Goal: Task Accomplishment & Management: Use online tool/utility

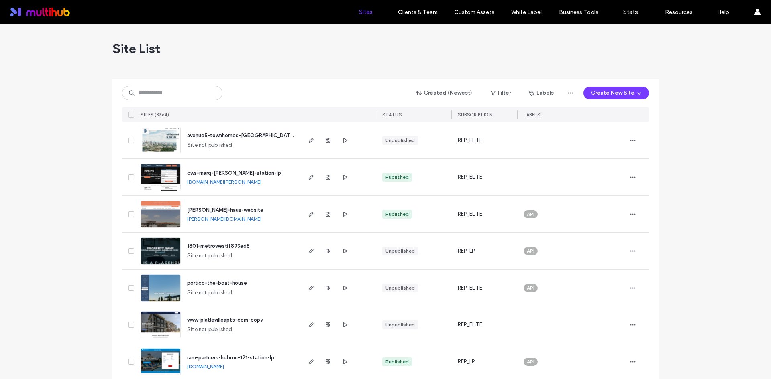
click at [272, 97] on div "Created (Newest) Filter Labels Create New Site" at bounding box center [385, 93] width 527 height 15
drag, startPoint x: 209, startPoint y: 96, endPoint x: 204, endPoint y: 95, distance: 4.7
click at [208, 96] on input at bounding box center [172, 93] width 100 height 14
paste input "**********"
type input "**********"
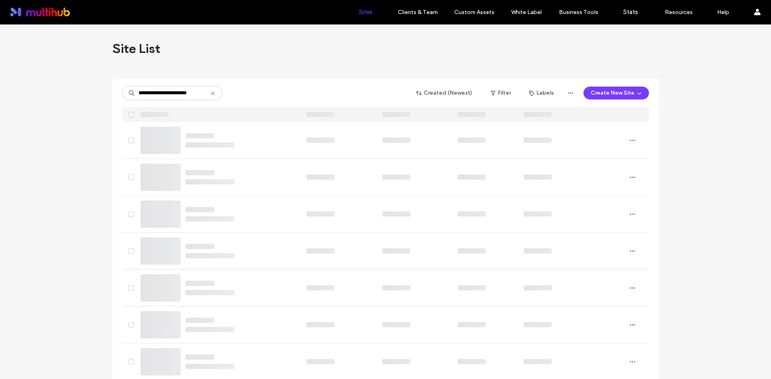
click at [289, 92] on div "**********" at bounding box center [385, 93] width 527 height 15
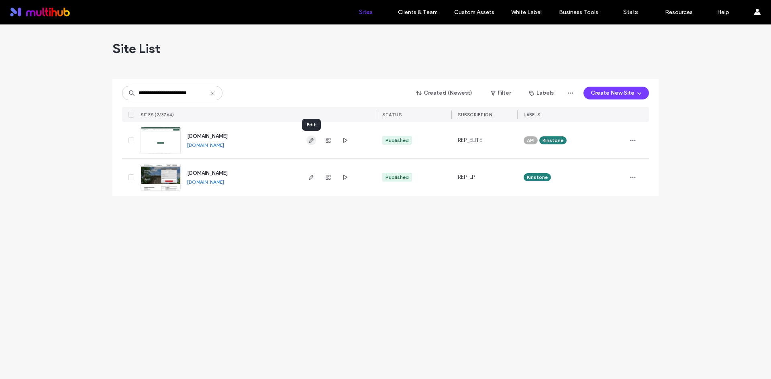
click at [313, 140] on icon "button" at bounding box center [311, 140] width 6 height 6
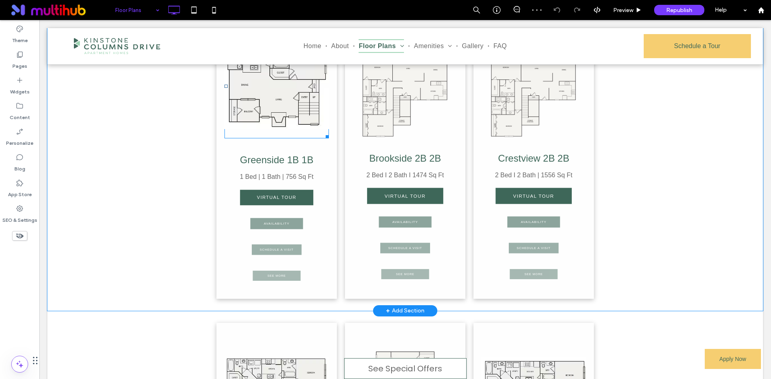
scroll to position [281, 0]
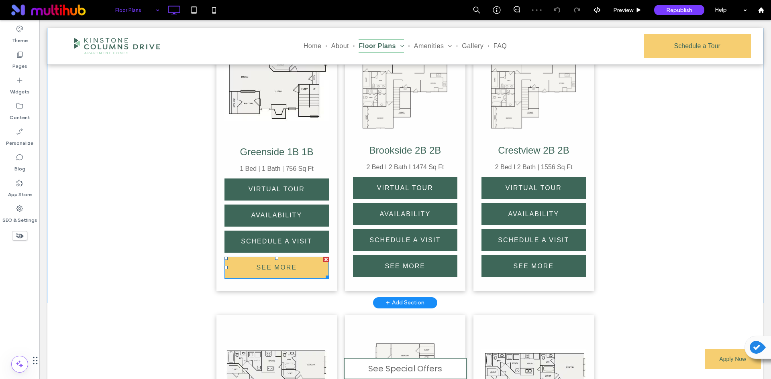
click at [279, 270] on span "SEE MORE" at bounding box center [277, 268] width 40 height 20
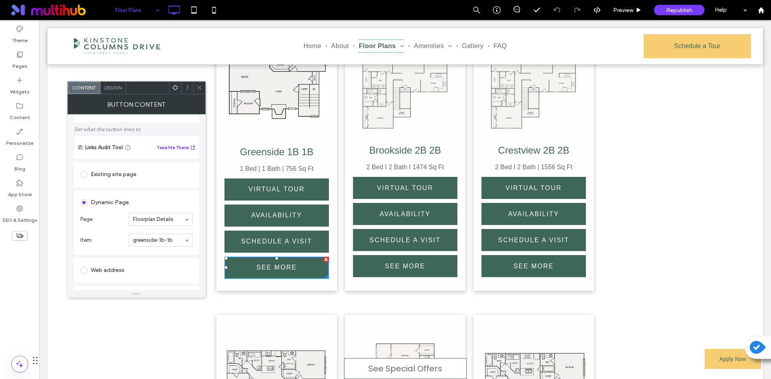
scroll to position [40, 0]
click at [200, 90] on icon at bounding box center [199, 88] width 6 height 6
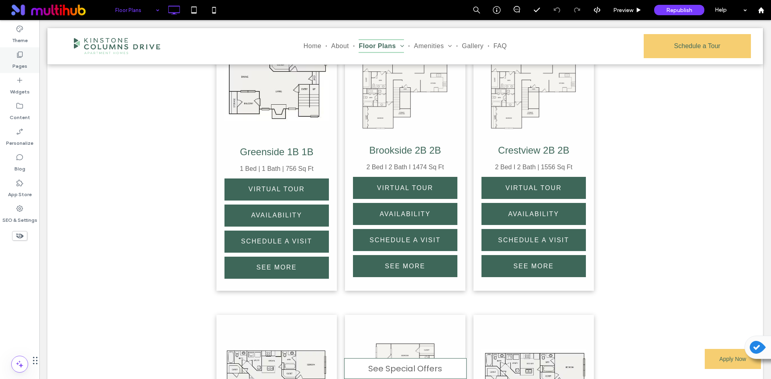
click at [22, 58] on icon at bounding box center [20, 55] width 8 height 8
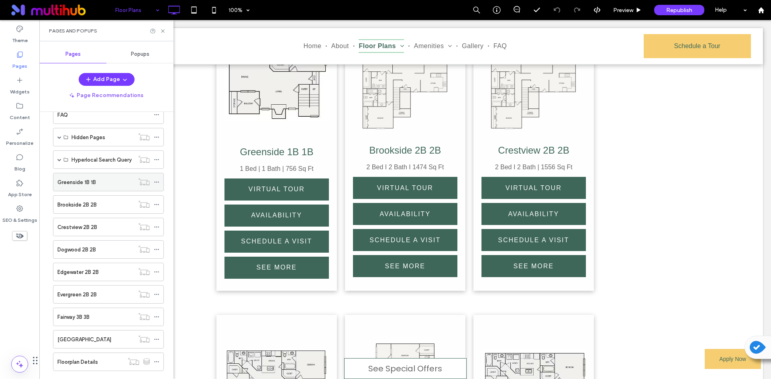
scroll to position [271, 0]
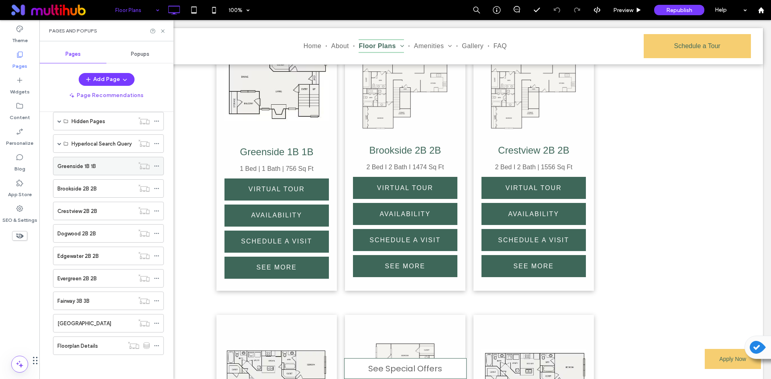
click at [124, 171] on div "Greenside 1B 1B" at bounding box center [95, 166] width 77 height 18
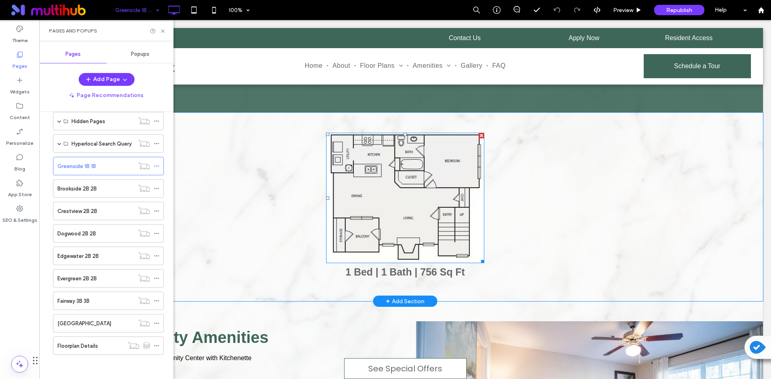
scroll to position [40, 0]
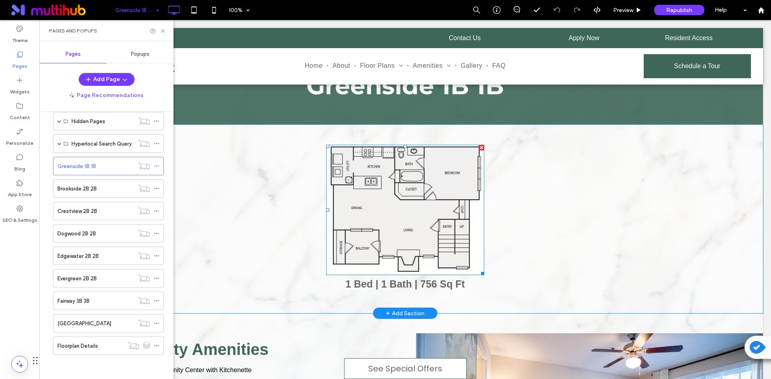
click at [414, 173] on img at bounding box center [405, 210] width 158 height 130
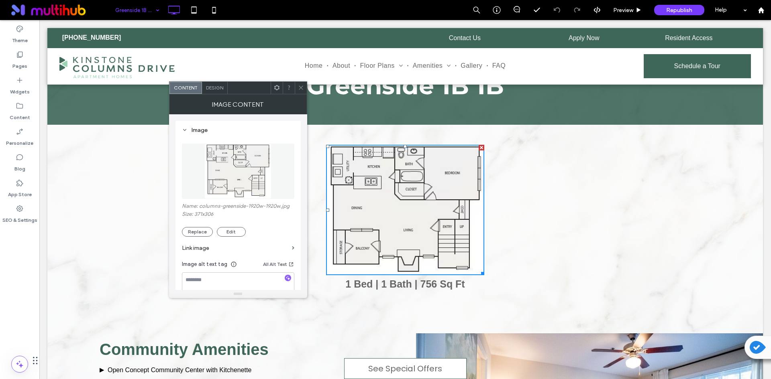
click at [301, 86] on icon at bounding box center [301, 88] width 6 height 6
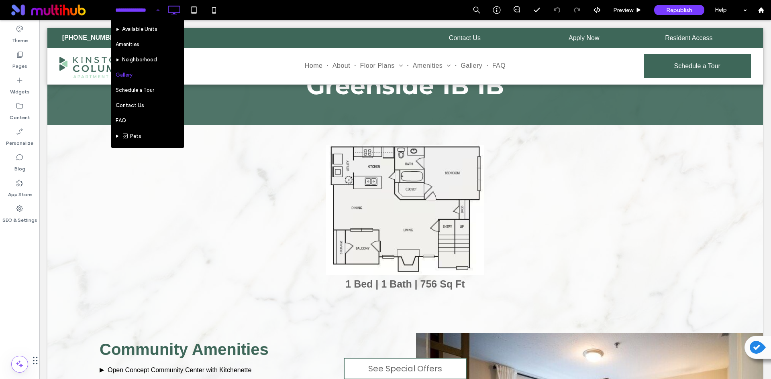
scroll to position [80, 0]
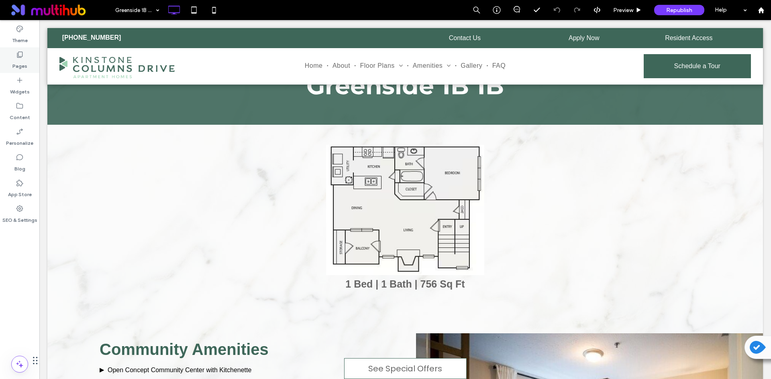
click at [18, 55] on icon at bounding box center [20, 55] width 8 height 8
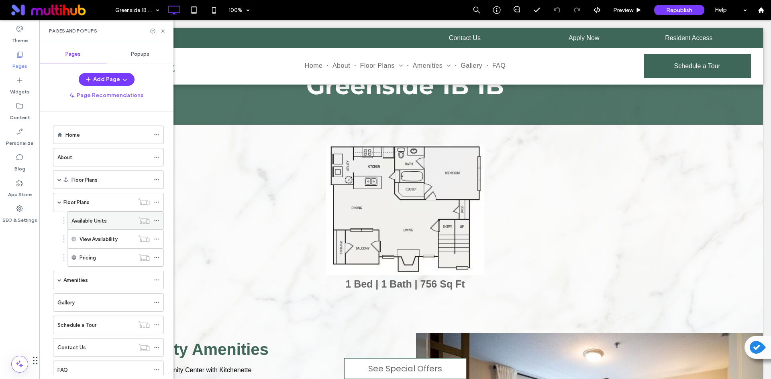
click at [108, 223] on div "Available Units" at bounding box center [102, 221] width 63 height 8
click at [117, 240] on label "View Availability" at bounding box center [98, 239] width 38 height 14
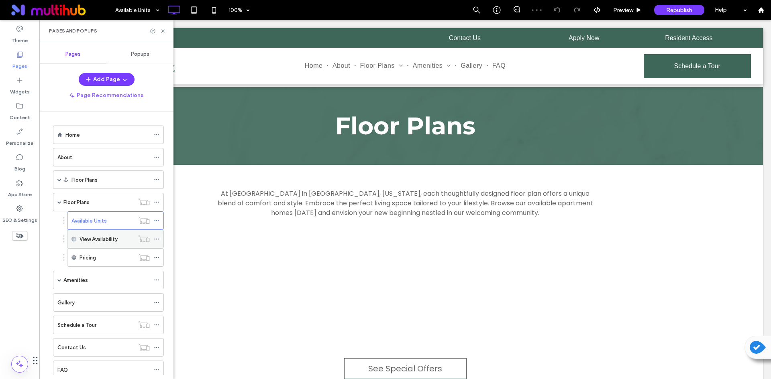
click at [118, 242] on label "View Availability" at bounding box center [98, 239] width 38 height 14
click at [104, 240] on label "View Availability" at bounding box center [98, 239] width 38 height 14
click at [106, 238] on label "View Availability" at bounding box center [98, 239] width 38 height 14
click at [103, 238] on label "View Availability" at bounding box center [98, 239] width 38 height 14
click at [105, 258] on div "Pricing" at bounding box center [106, 258] width 55 height 8
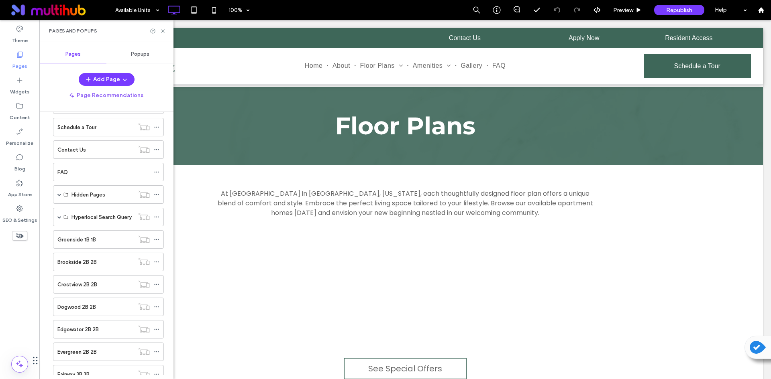
scroll to position [191, 0]
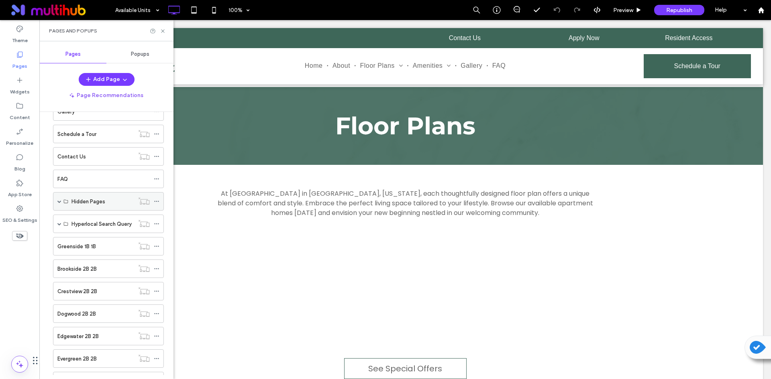
click at [60, 202] on span at bounding box center [59, 202] width 4 height 4
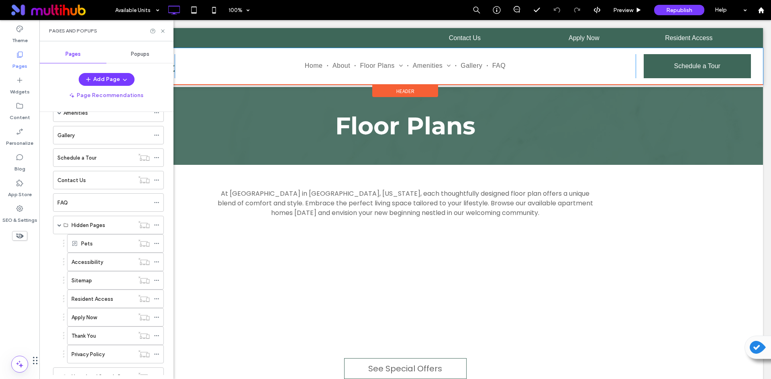
scroll to position [160, 0]
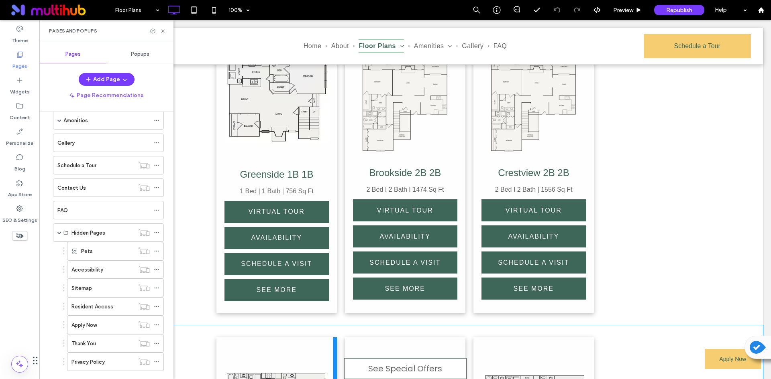
scroll to position [281, 0]
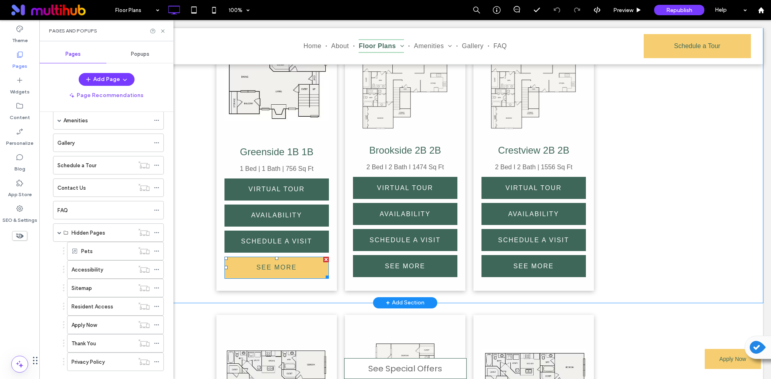
click at [294, 266] on link "SEE MORE" at bounding box center [276, 268] width 104 height 22
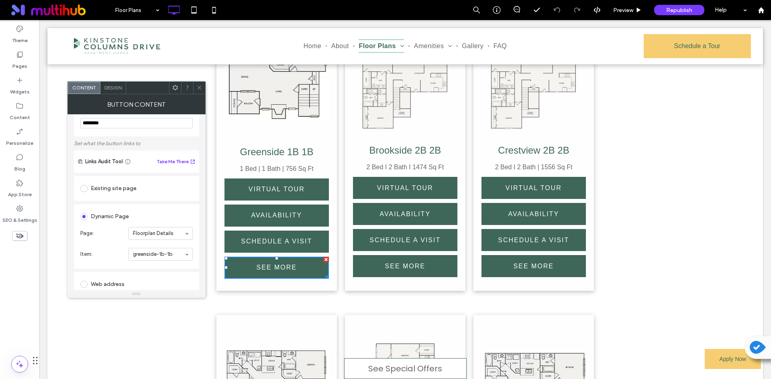
scroll to position [40, 0]
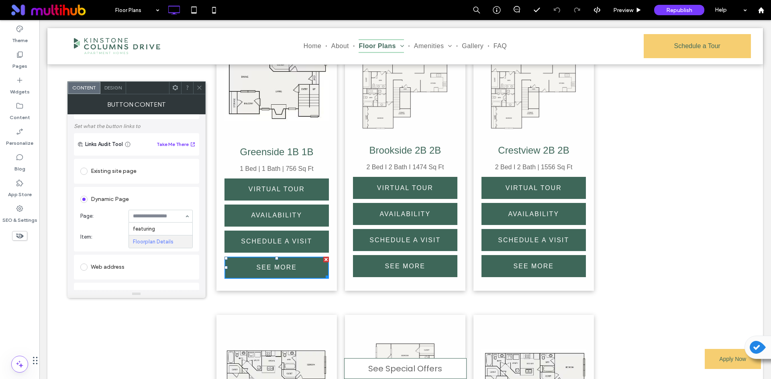
click at [185, 213] on div "featuring Floorplan Details" at bounding box center [160, 216] width 64 height 13
click at [198, 90] on use at bounding box center [199, 88] width 4 height 4
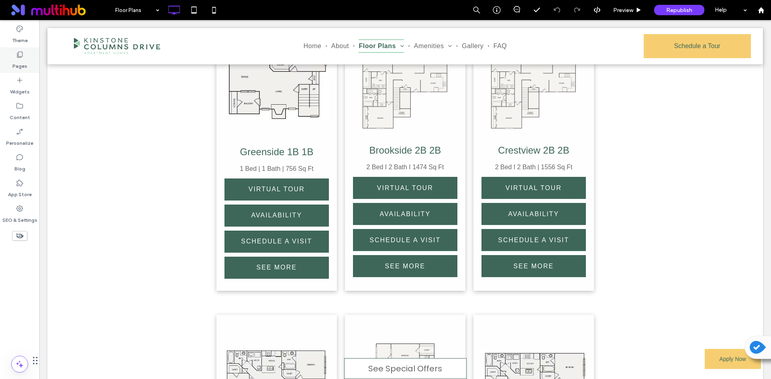
click at [21, 62] on label "Pages" at bounding box center [19, 64] width 15 height 11
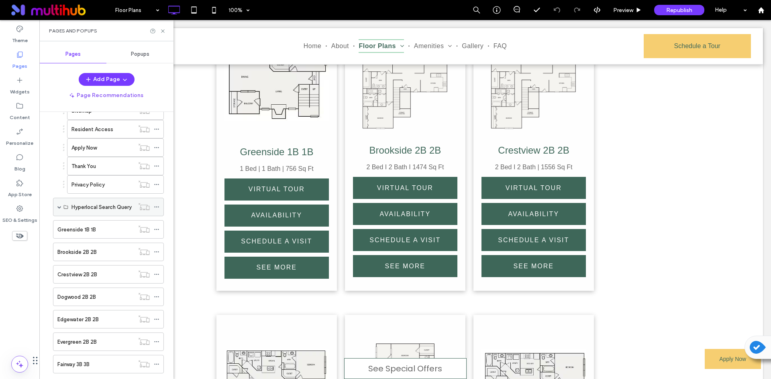
scroll to position [361, 0]
click at [123, 208] on div "Greenside 1B 1B" at bounding box center [95, 206] width 77 height 8
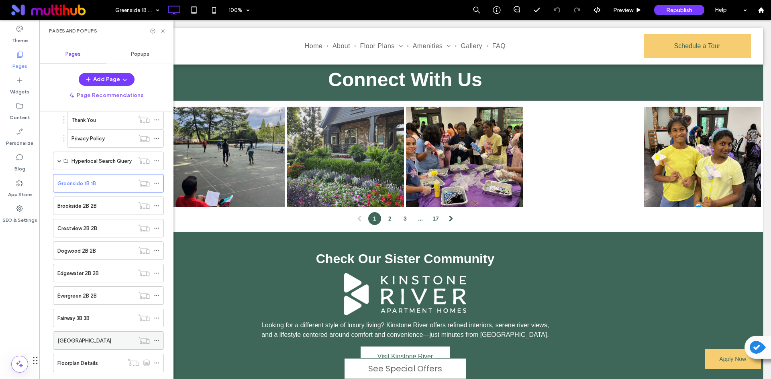
scroll to position [401, 0]
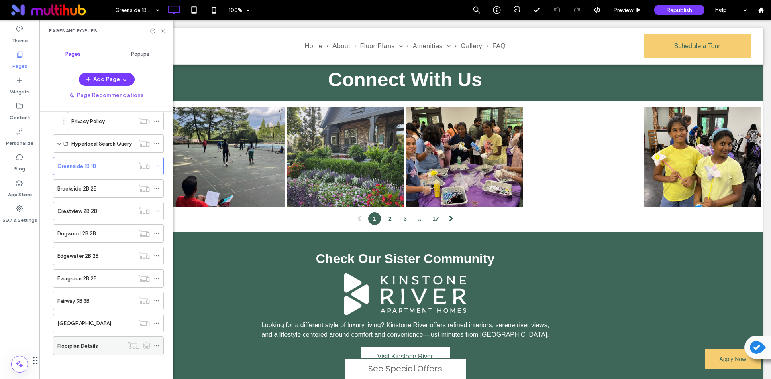
click at [90, 350] on label "Floorplan Details" at bounding box center [77, 346] width 41 height 14
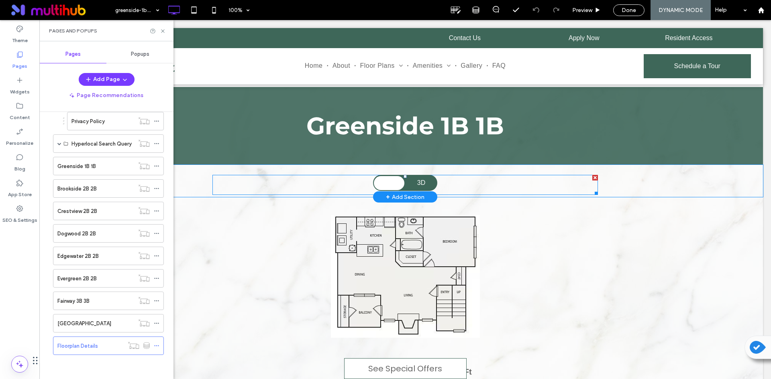
click at [420, 180] on span at bounding box center [404, 185] width 385 height 20
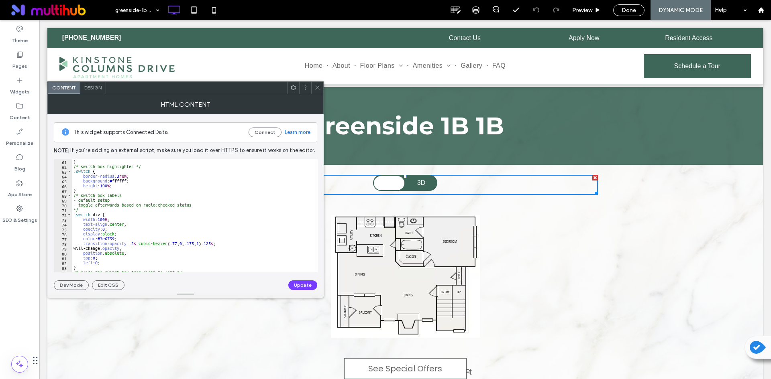
scroll to position [369, 0]
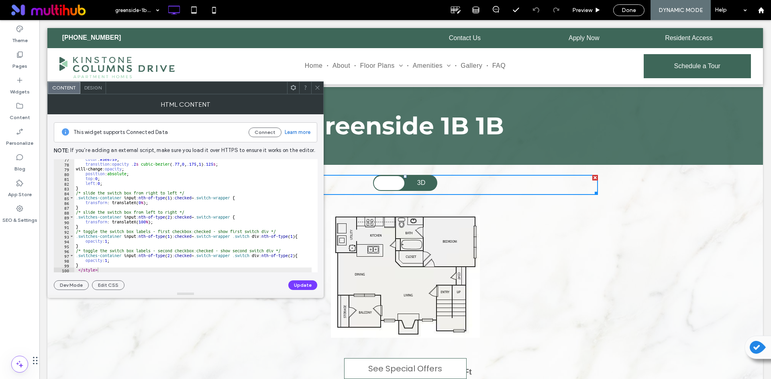
click at [316, 87] on icon at bounding box center [317, 88] width 6 height 6
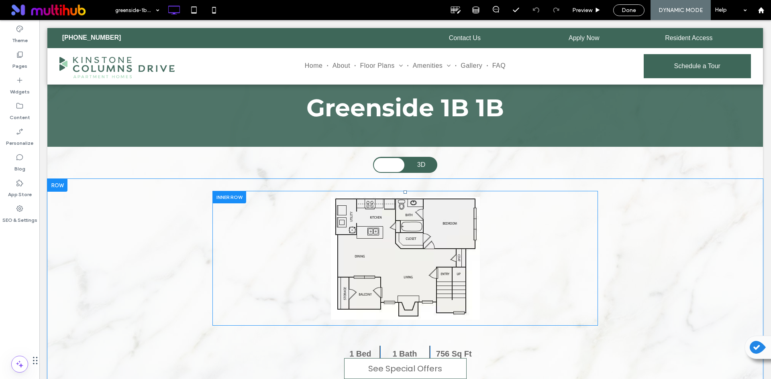
scroll to position [40, 0]
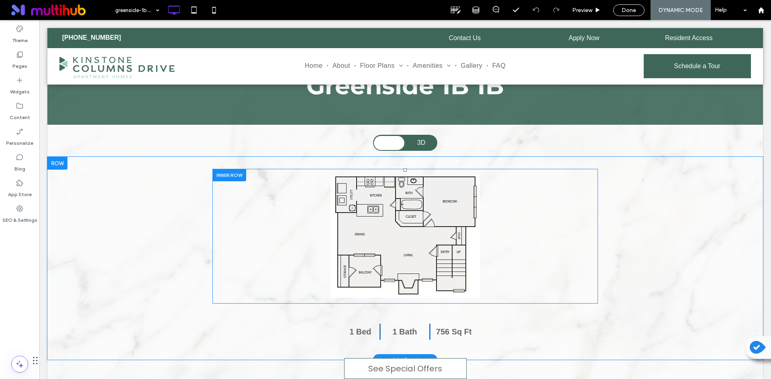
click at [482, 232] on div "Click To Paste" at bounding box center [404, 236] width 353 height 123
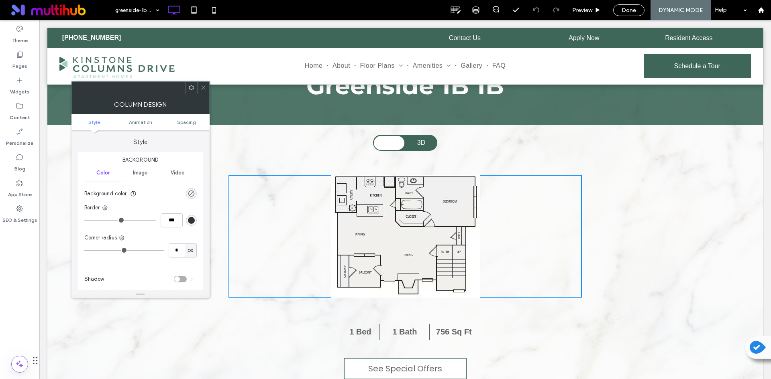
click at [148, 172] on span "Image" at bounding box center [140, 173] width 15 height 6
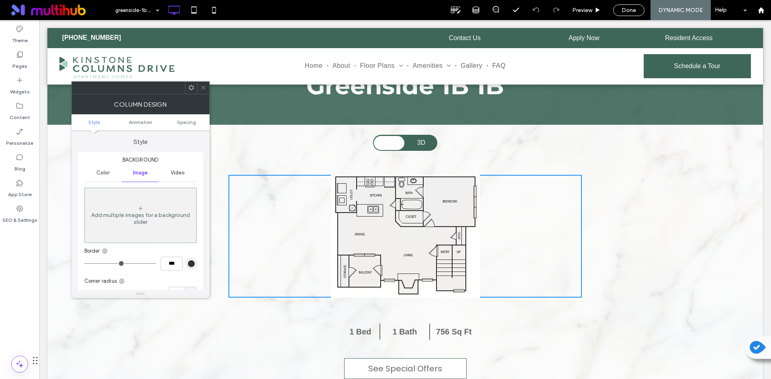
click at [110, 171] on div "Color" at bounding box center [102, 173] width 37 height 18
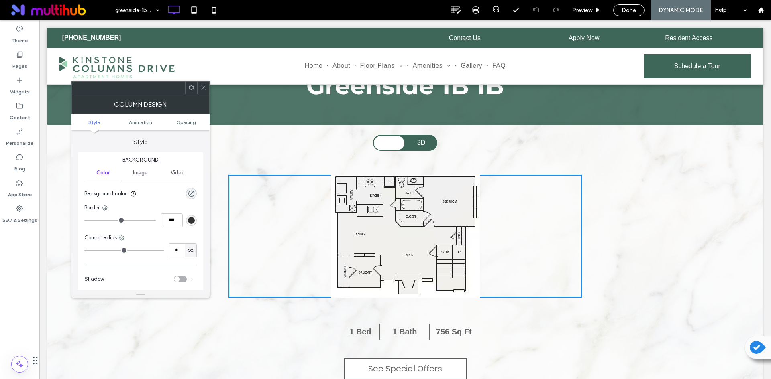
click at [206, 88] on icon at bounding box center [203, 88] width 6 height 6
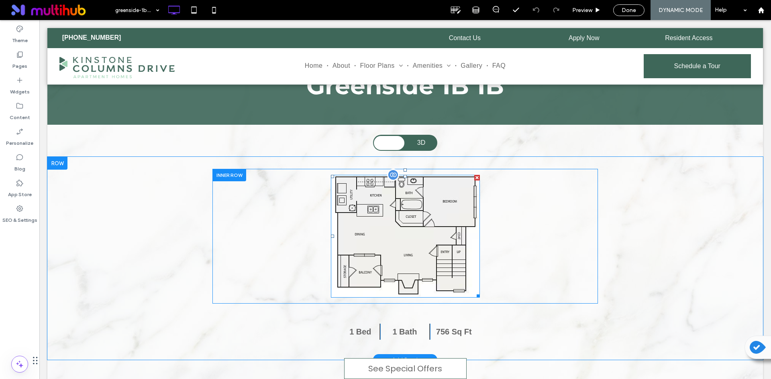
click at [375, 222] on img at bounding box center [405, 236] width 149 height 123
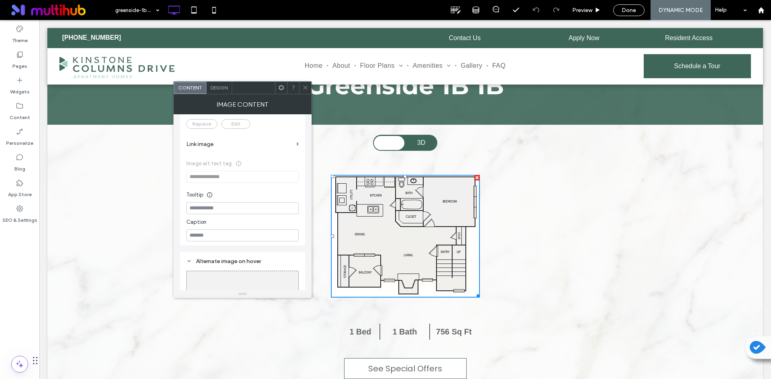
scroll to position [191, 0]
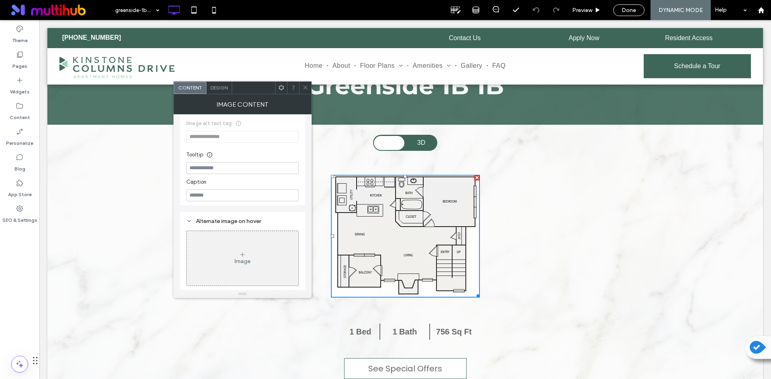
click at [305, 88] on use at bounding box center [305, 88] width 4 height 4
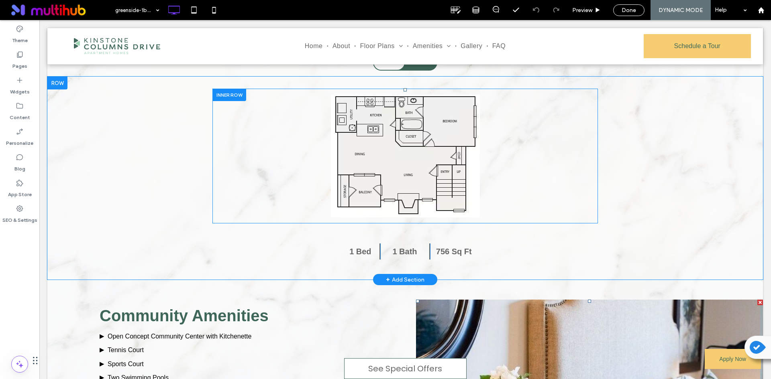
scroll to position [80, 0]
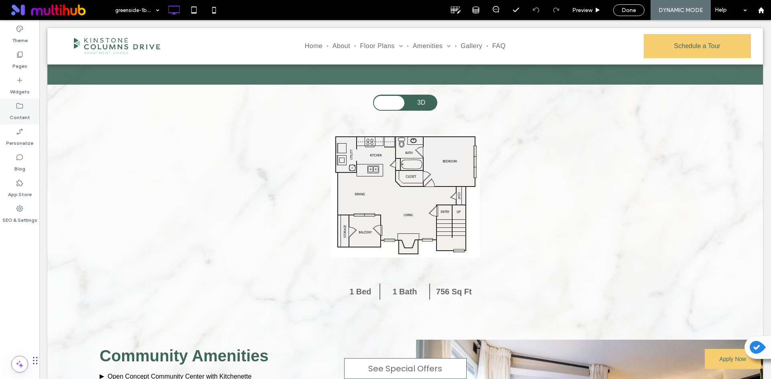
click at [27, 109] on div "Content" at bounding box center [19, 112] width 39 height 26
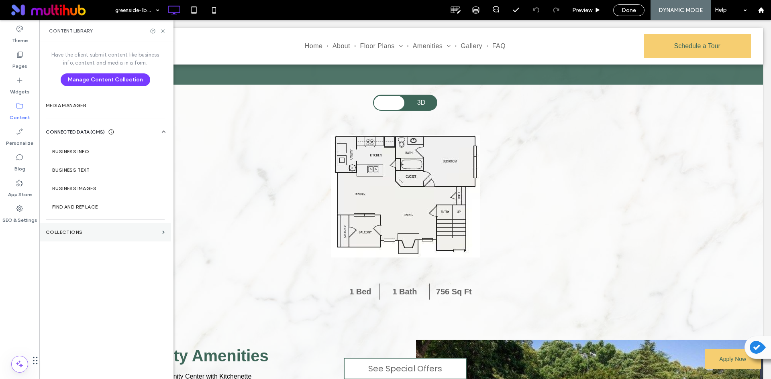
click at [101, 230] on label "Collections" at bounding box center [102, 233] width 113 height 6
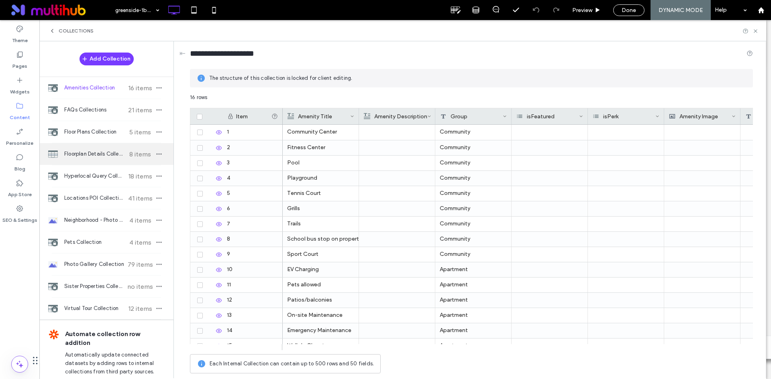
click at [105, 152] on span "Floorplan Details Collection" at bounding box center [94, 154] width 60 height 8
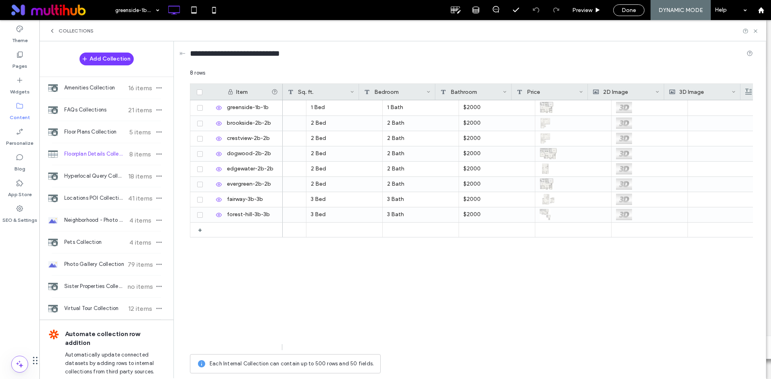
scroll to position [0, 134]
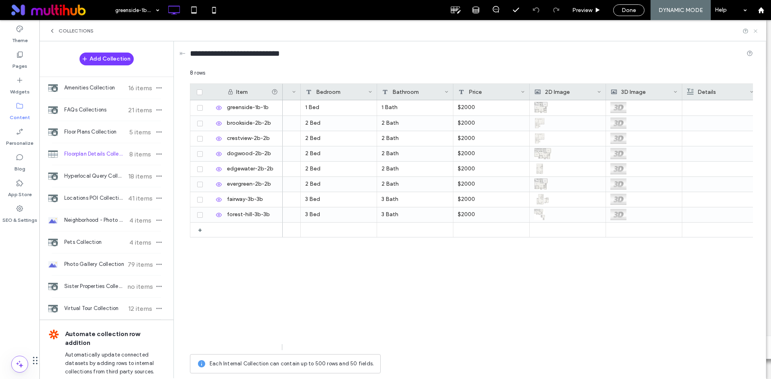
click at [757, 30] on icon at bounding box center [755, 31] width 6 height 6
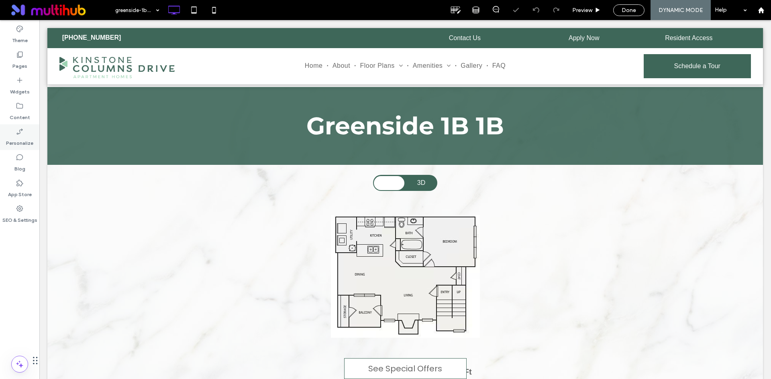
scroll to position [0, 0]
click at [21, 57] on use at bounding box center [20, 55] width 6 height 6
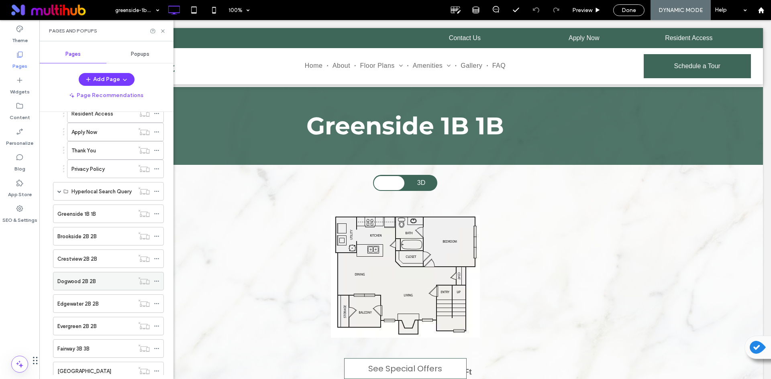
scroll to position [401, 0]
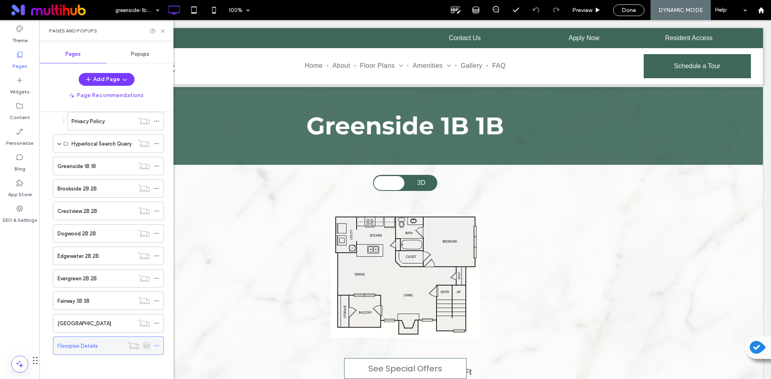
click at [157, 346] on use at bounding box center [156, 346] width 4 height 1
click at [82, 346] on label "Floorplan Details" at bounding box center [77, 346] width 41 height 14
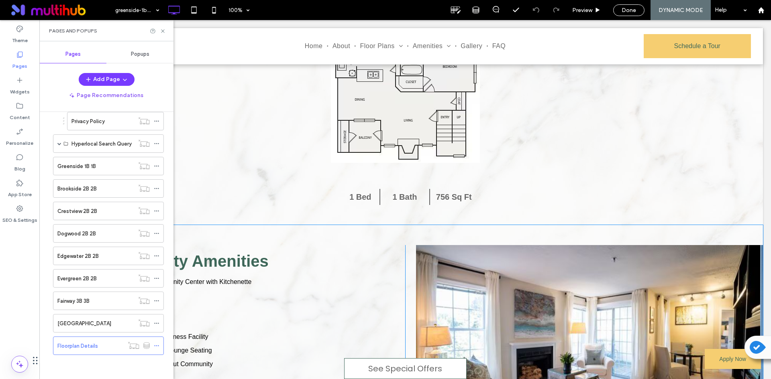
scroll to position [161, 0]
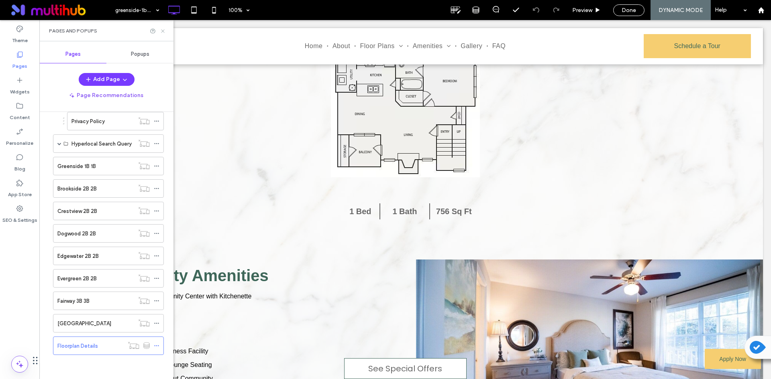
click at [163, 32] on icon at bounding box center [163, 31] width 6 height 6
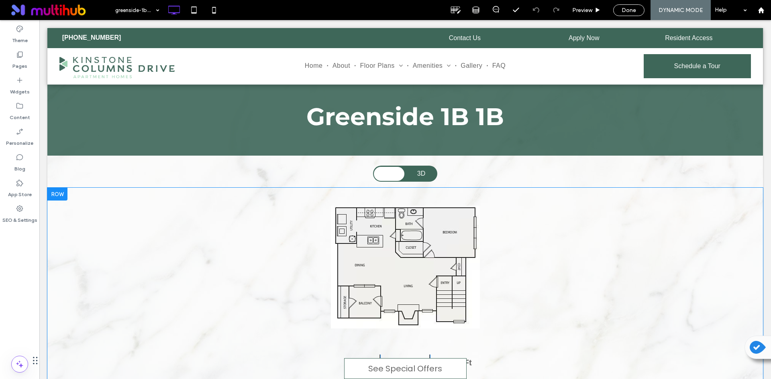
scroll to position [0, 0]
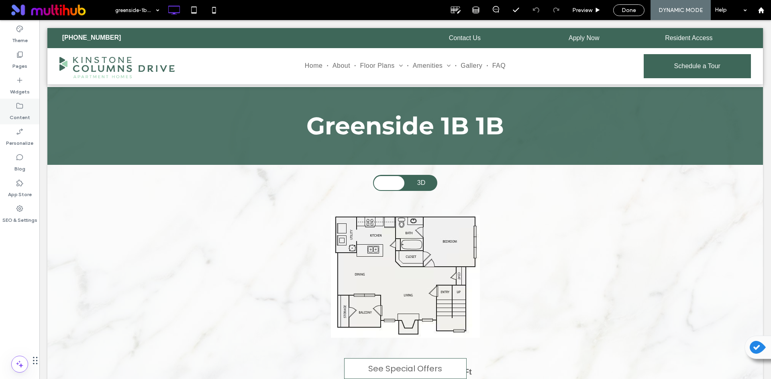
click at [20, 117] on label "Content" at bounding box center [20, 115] width 20 height 11
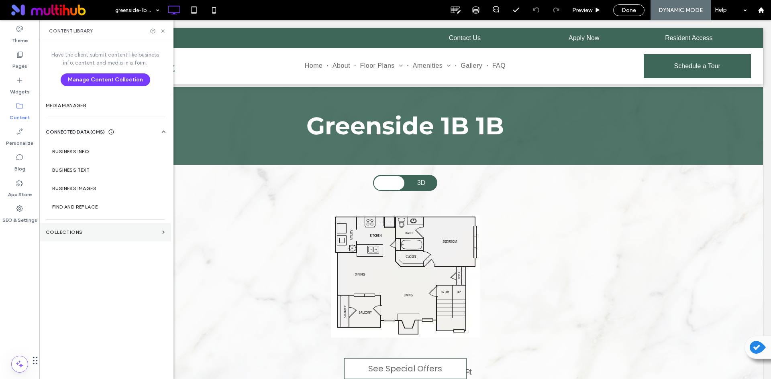
click at [102, 232] on label "Collections" at bounding box center [102, 233] width 113 height 6
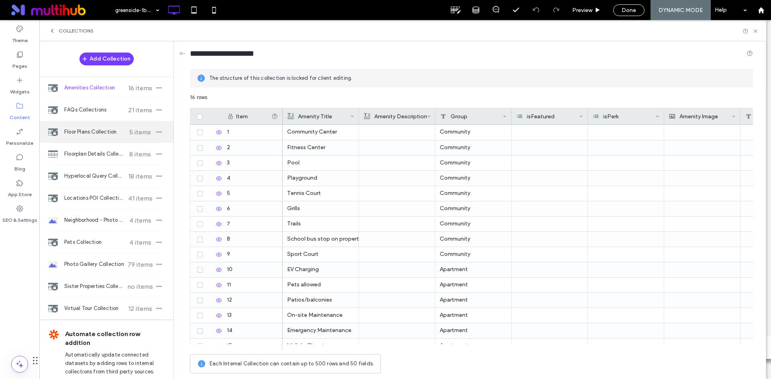
click at [114, 135] on span "Floor Plans Collection" at bounding box center [94, 132] width 60 height 8
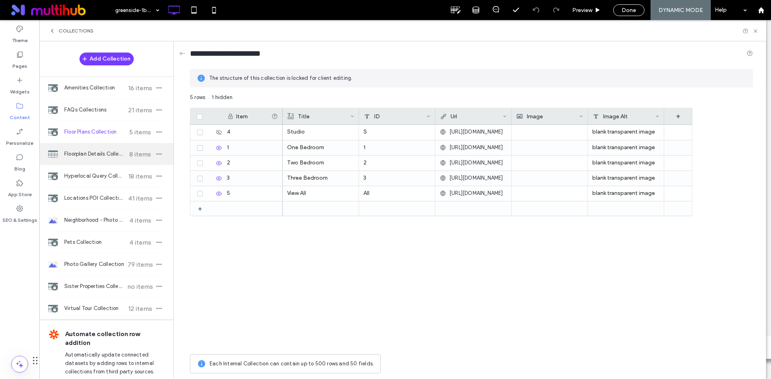
click at [111, 154] on span "Floorplan Details Collection" at bounding box center [94, 154] width 60 height 8
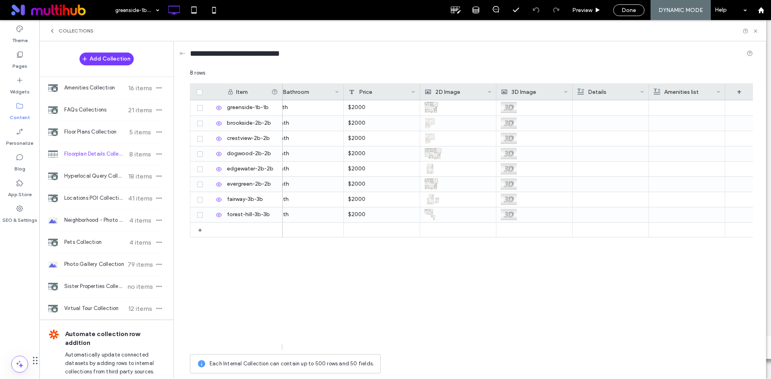
scroll to position [0, 244]
click at [513, 109] on img at bounding box center [509, 107] width 16 height 11
click at [207, 107] on icon at bounding box center [209, 108] width 6 height 6
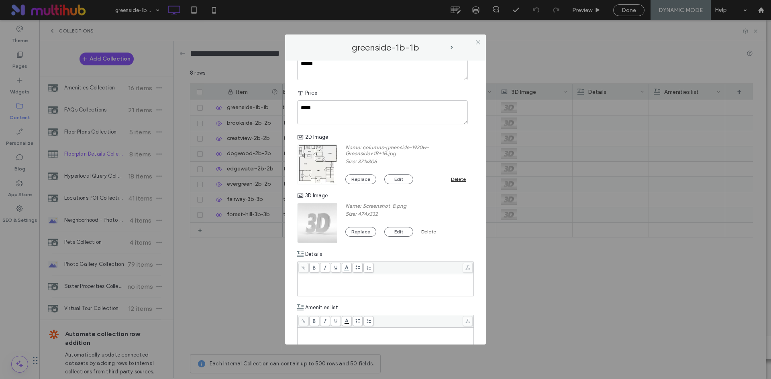
scroll to position [201, 0]
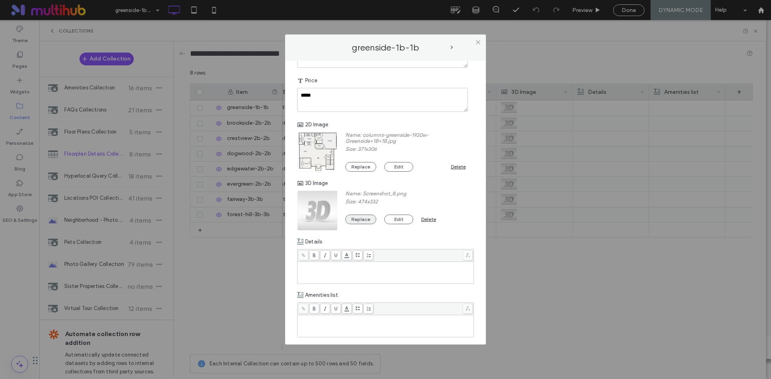
click at [364, 220] on button "Replace" at bounding box center [360, 220] width 31 height 10
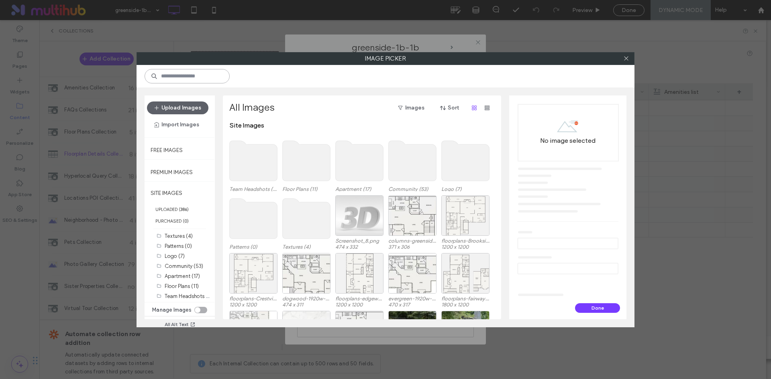
click at [200, 73] on input at bounding box center [187, 76] width 85 height 14
click at [195, 289] on label "Floor Plans (11)" at bounding box center [182, 286] width 34 height 6
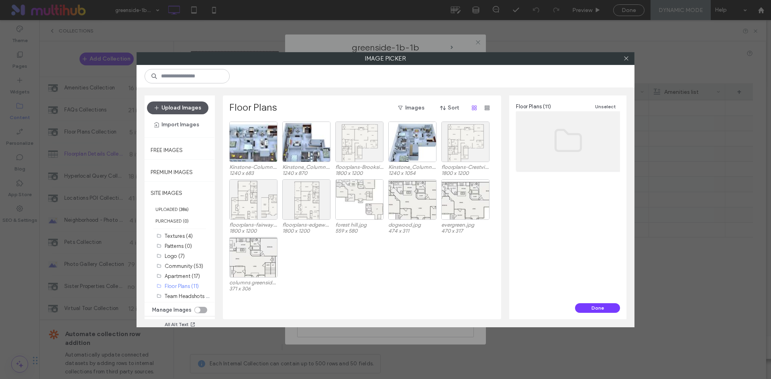
click at [187, 105] on button "Upload Images" at bounding box center [177, 108] width 61 height 13
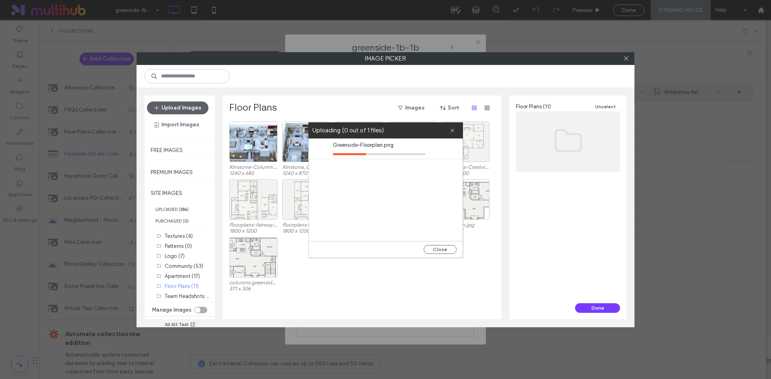
click at [379, 131] on label "Uploading (0 out of 1 files)" at bounding box center [380, 130] width 137 height 11
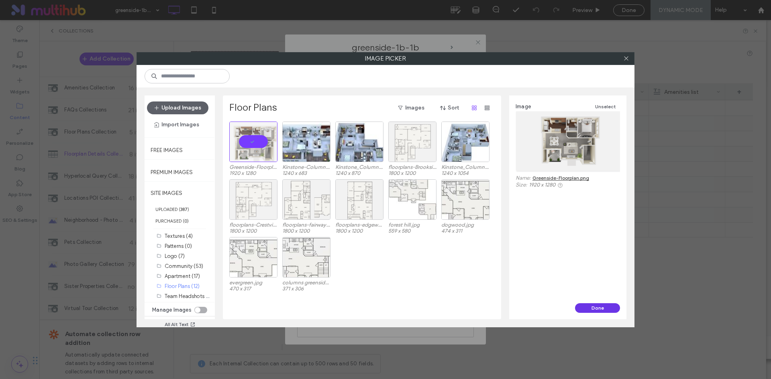
click at [599, 310] on button "Done" at bounding box center [597, 308] width 45 height 10
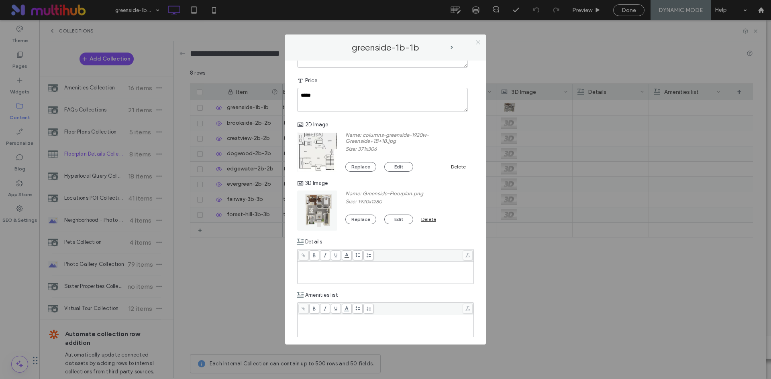
click at [476, 42] on icon at bounding box center [478, 42] width 6 height 6
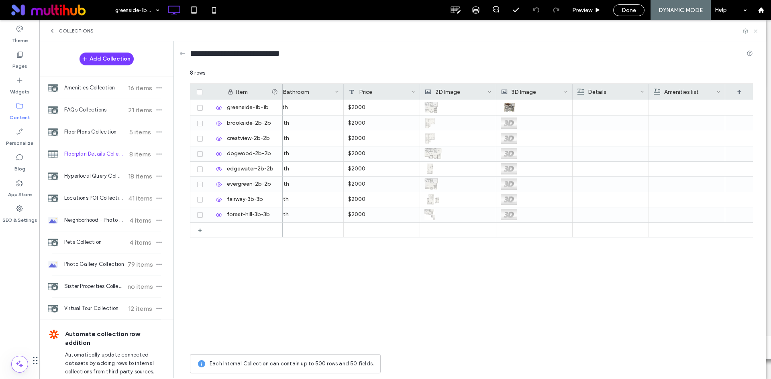
click at [756, 31] on use at bounding box center [754, 30] width 3 height 3
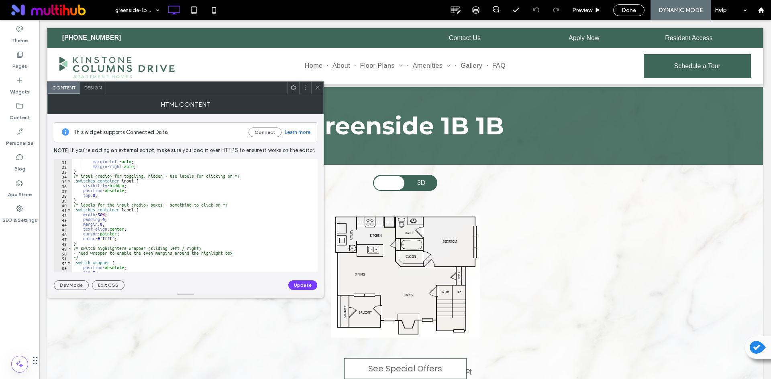
scroll to position [193, 0]
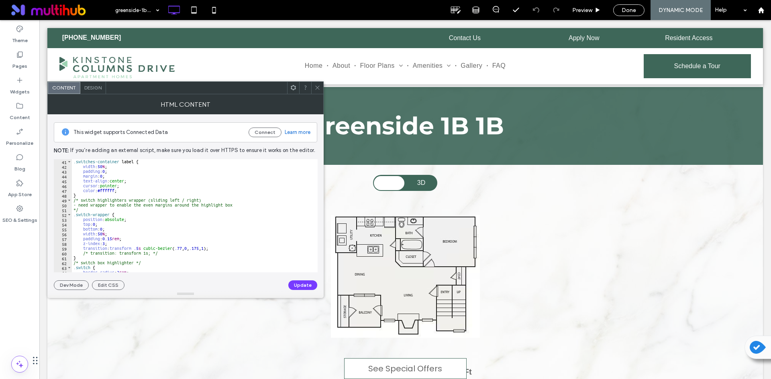
click at [316, 88] on icon at bounding box center [317, 88] width 6 height 6
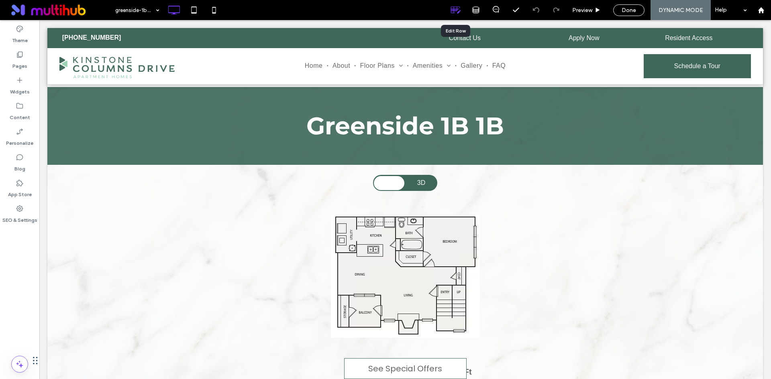
scroll to position [0, 0]
click at [458, 14] on icon at bounding box center [455, 10] width 10 height 10
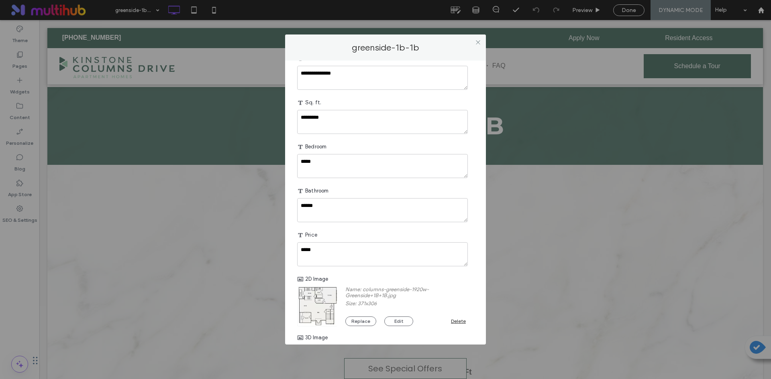
scroll to position [40, 0]
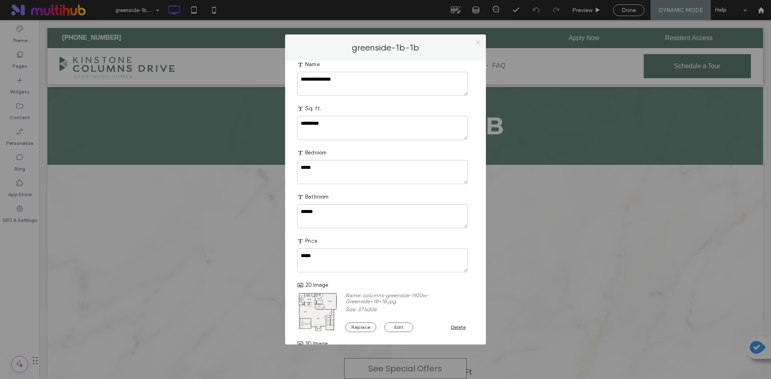
click at [479, 41] on use at bounding box center [478, 43] width 4 height 4
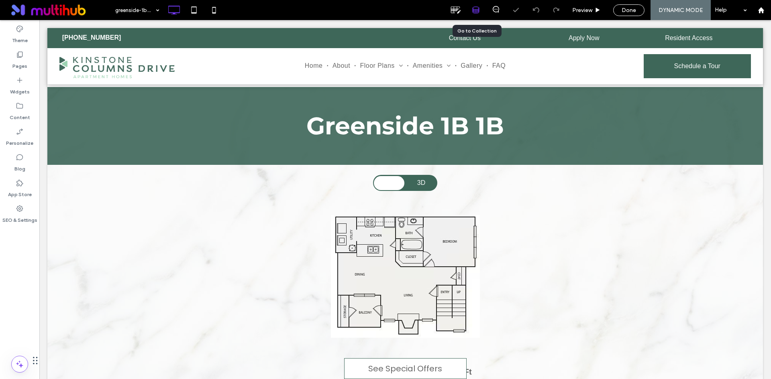
scroll to position [0, 0]
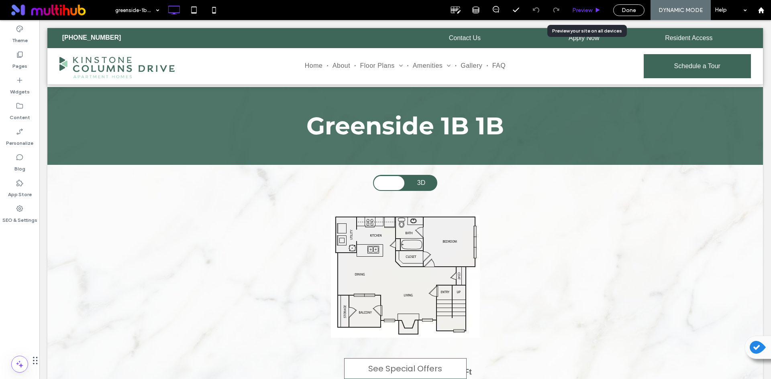
click at [582, 10] on span "Preview" at bounding box center [582, 10] width 20 height 7
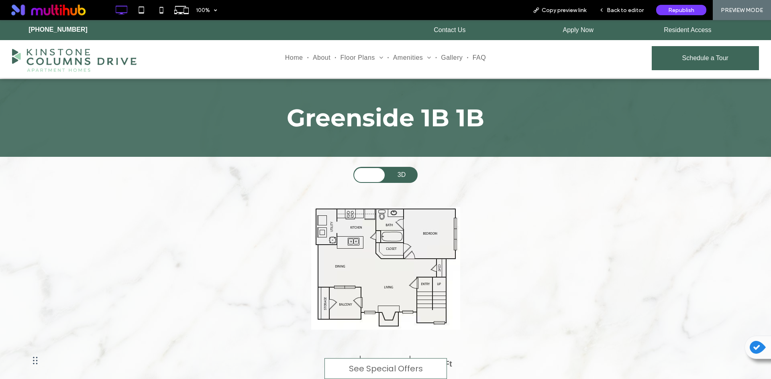
click at [401, 178] on label "3D" at bounding box center [401, 175] width 32 height 16
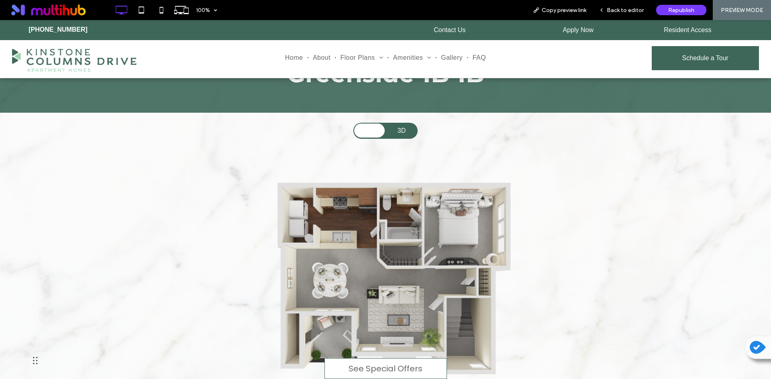
scroll to position [40, 0]
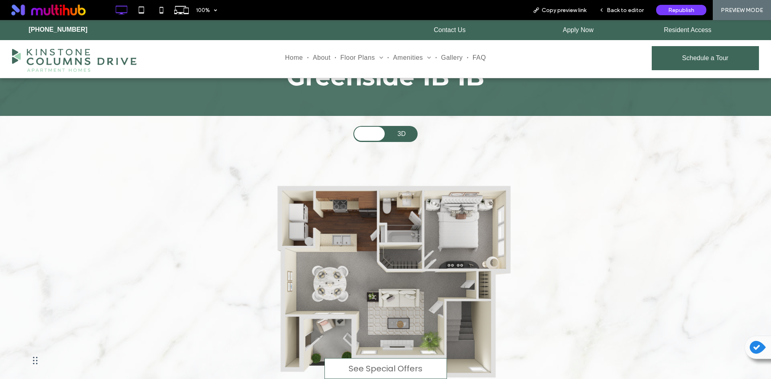
click at [370, 135] on label "2D" at bounding box center [369, 134] width 32 height 16
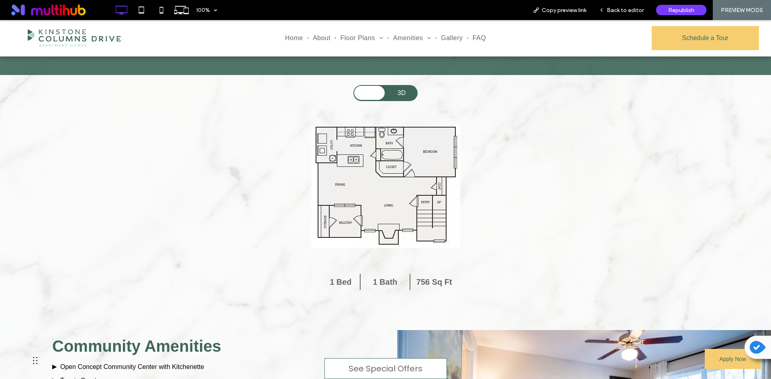
scroll to position [80, 0]
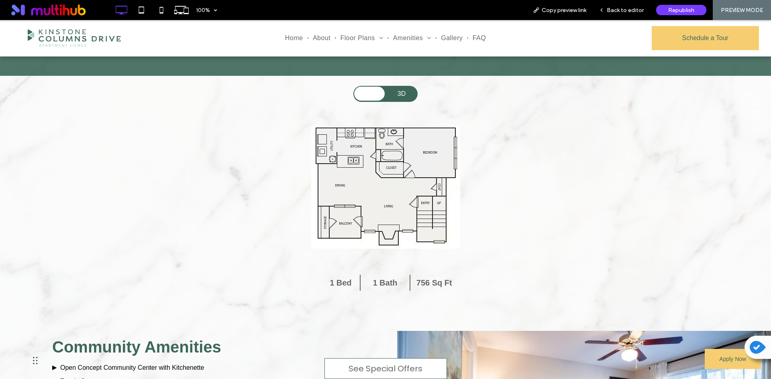
click at [404, 98] on label "3D" at bounding box center [401, 94] width 32 height 16
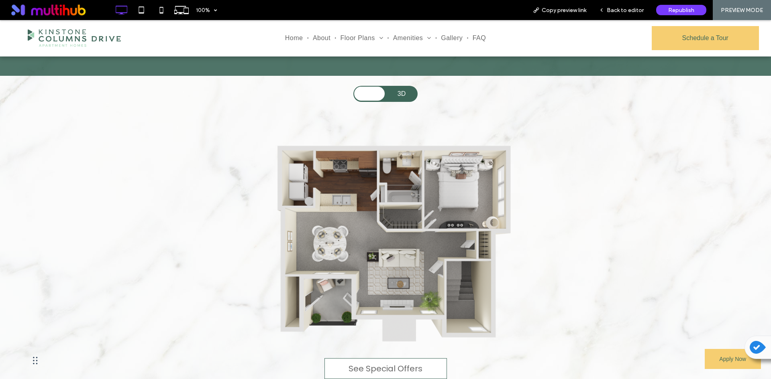
click at [363, 98] on label "2D" at bounding box center [369, 94] width 32 height 16
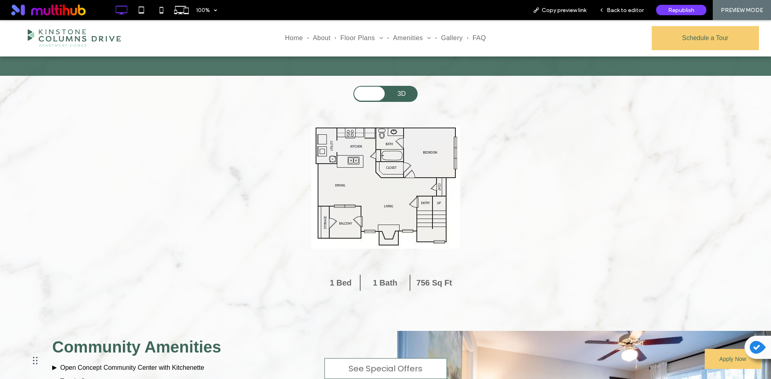
click at [385, 94] on label "3D" at bounding box center [401, 94] width 32 height 16
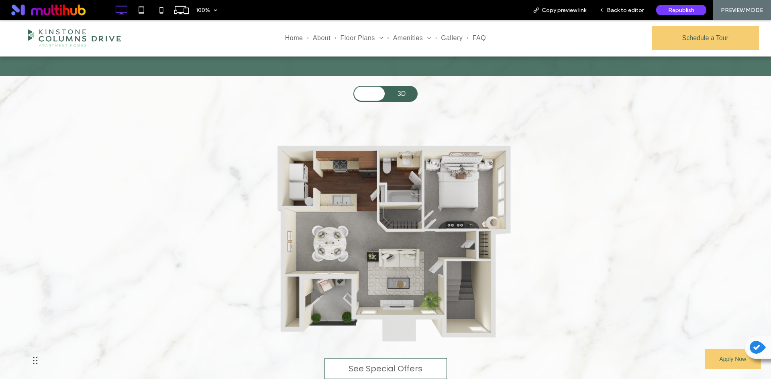
click at [366, 95] on label "2D" at bounding box center [369, 94] width 32 height 16
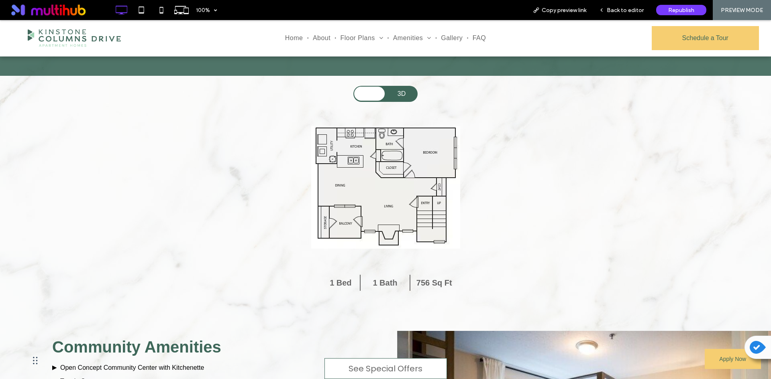
click at [397, 94] on label "3D" at bounding box center [401, 94] width 32 height 16
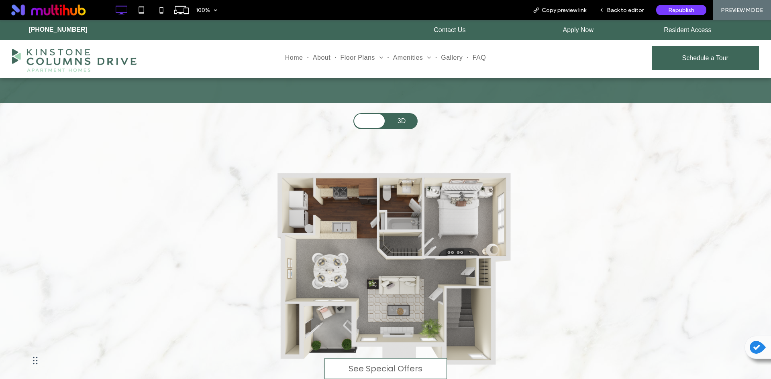
scroll to position [40, 0]
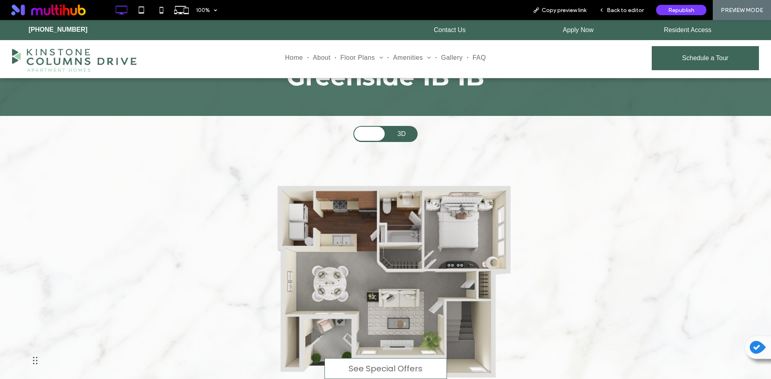
click at [367, 139] on label "2D" at bounding box center [369, 134] width 32 height 16
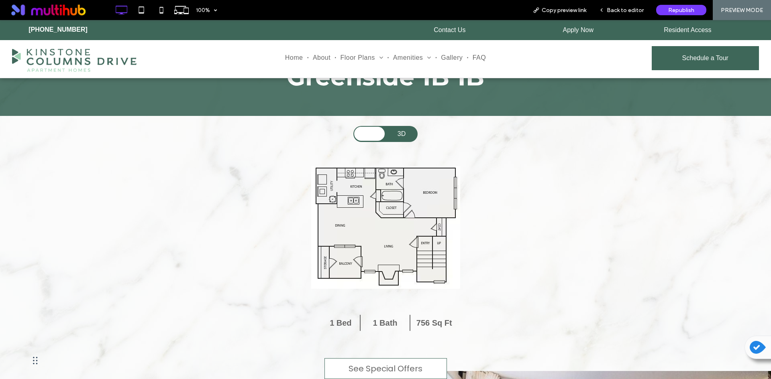
click at [413, 138] on label "3D" at bounding box center [401, 134] width 32 height 16
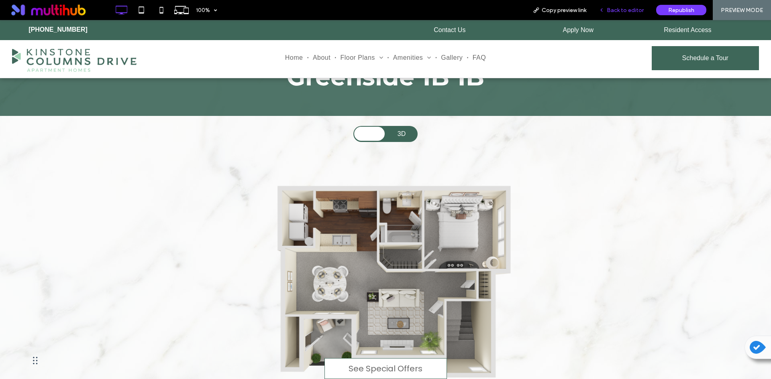
click at [640, 12] on span "Back to editor" at bounding box center [625, 10] width 37 height 7
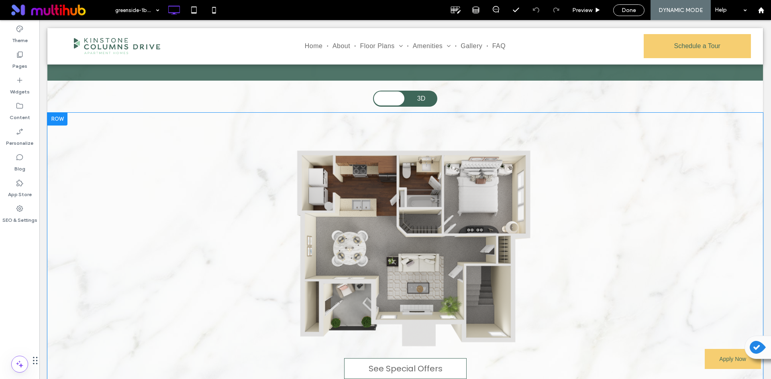
scroll to position [80, 0]
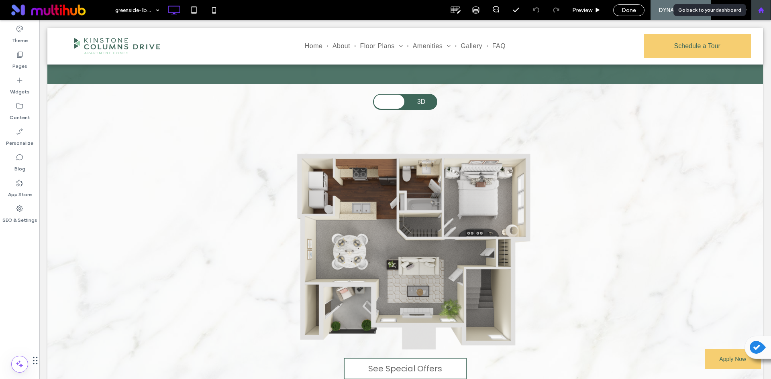
click at [760, 13] on icon at bounding box center [760, 10] width 7 height 7
